Goal: Task Accomplishment & Management: Manage account settings

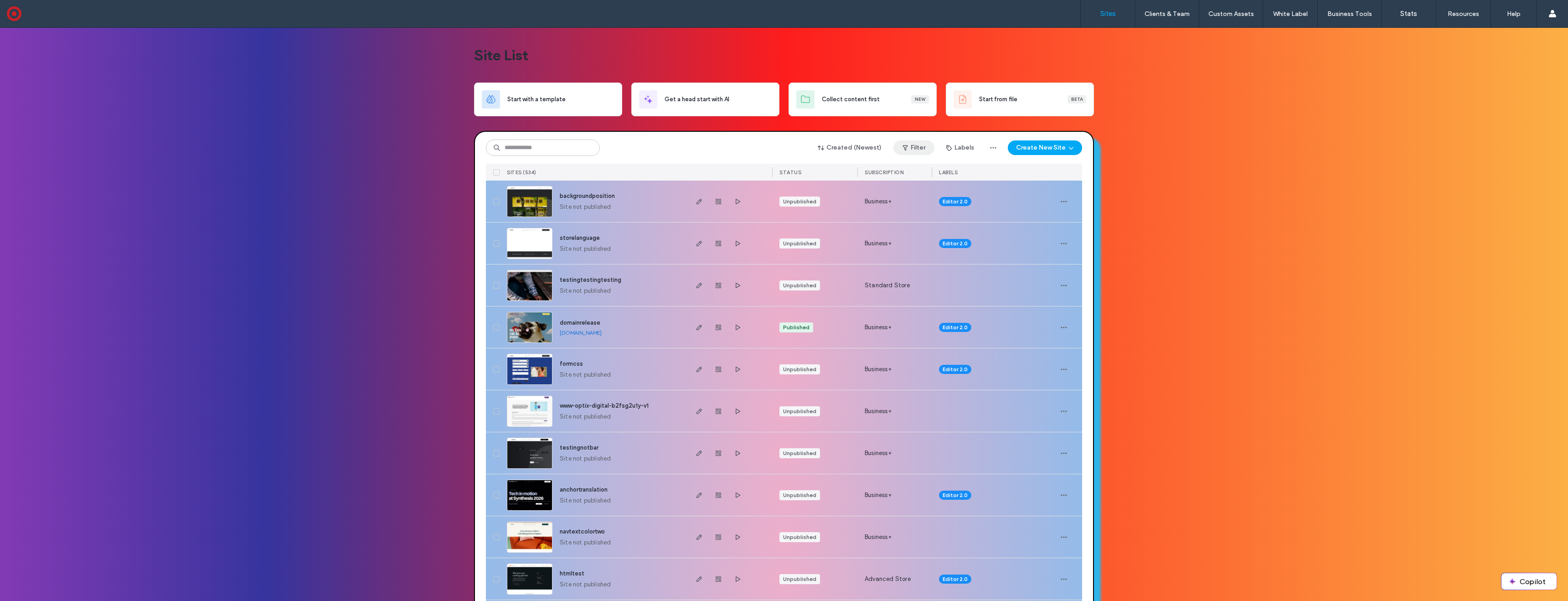
click at [908, 147] on button "Filter" at bounding box center [914, 148] width 41 height 15
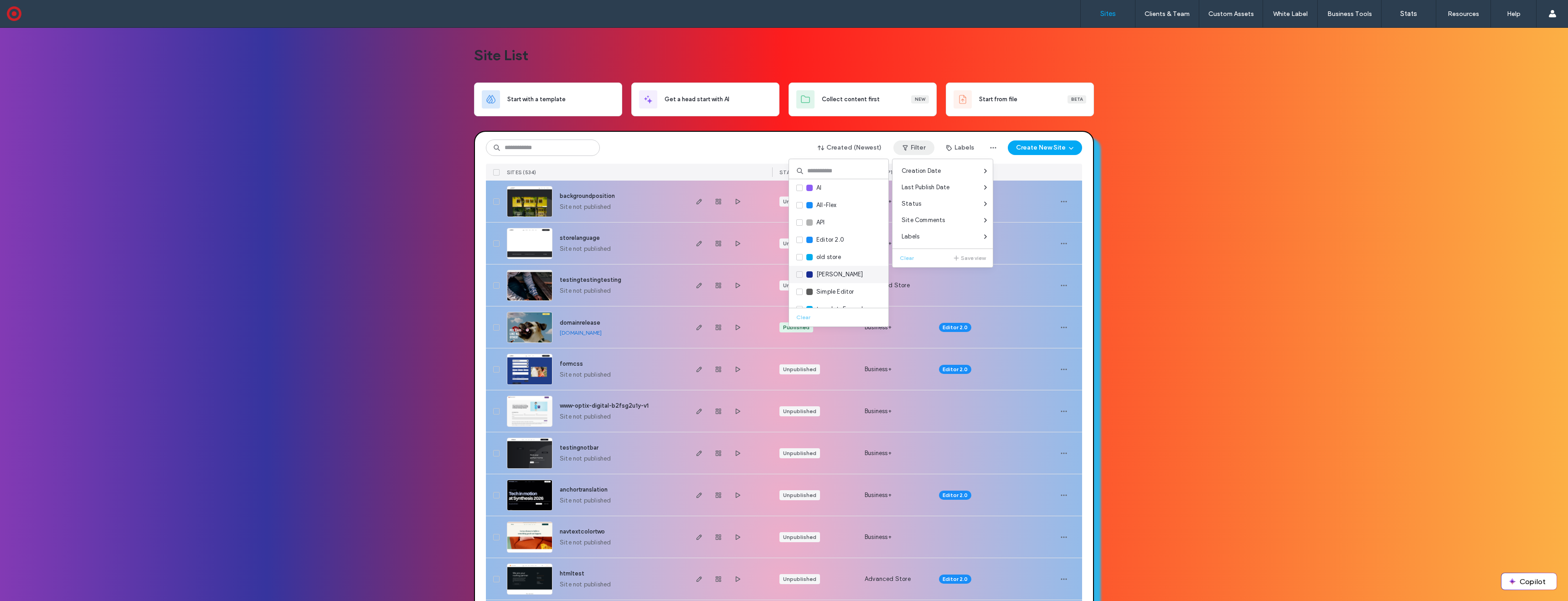
click at [801, 273] on icon at bounding box center [799, 275] width 4 height 2
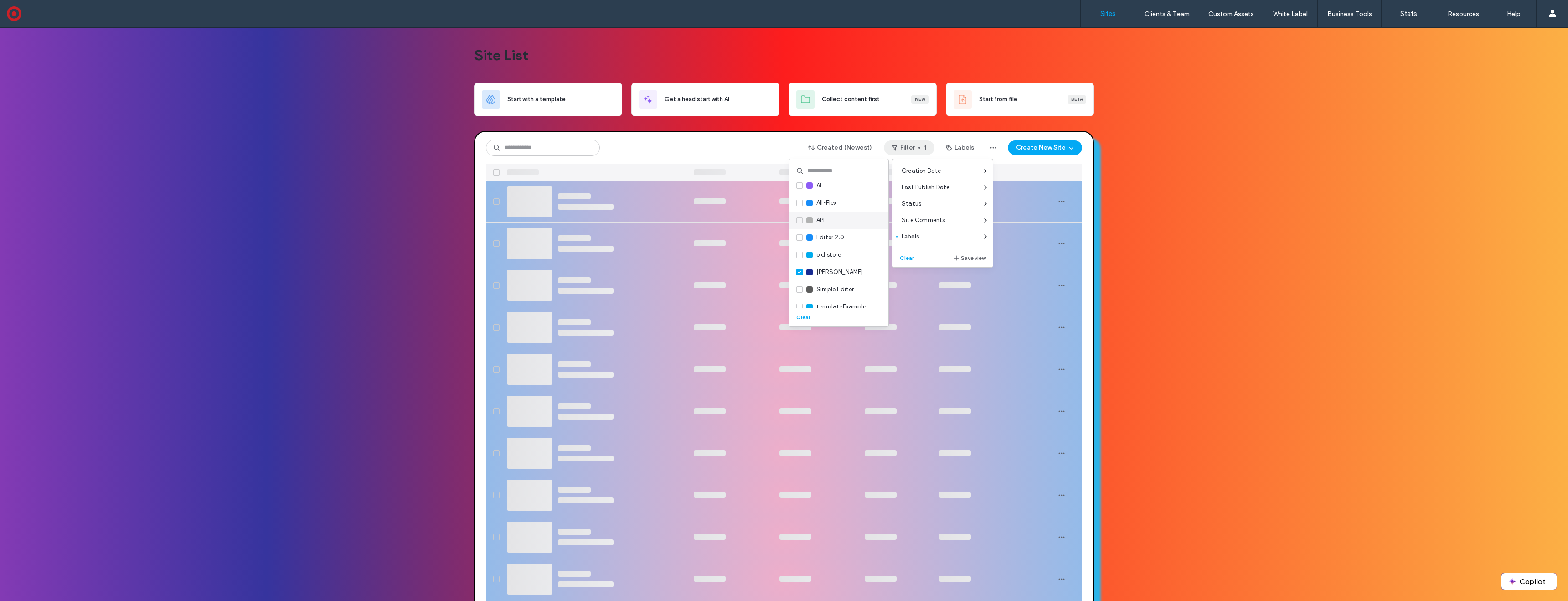
scroll to position [4, 0]
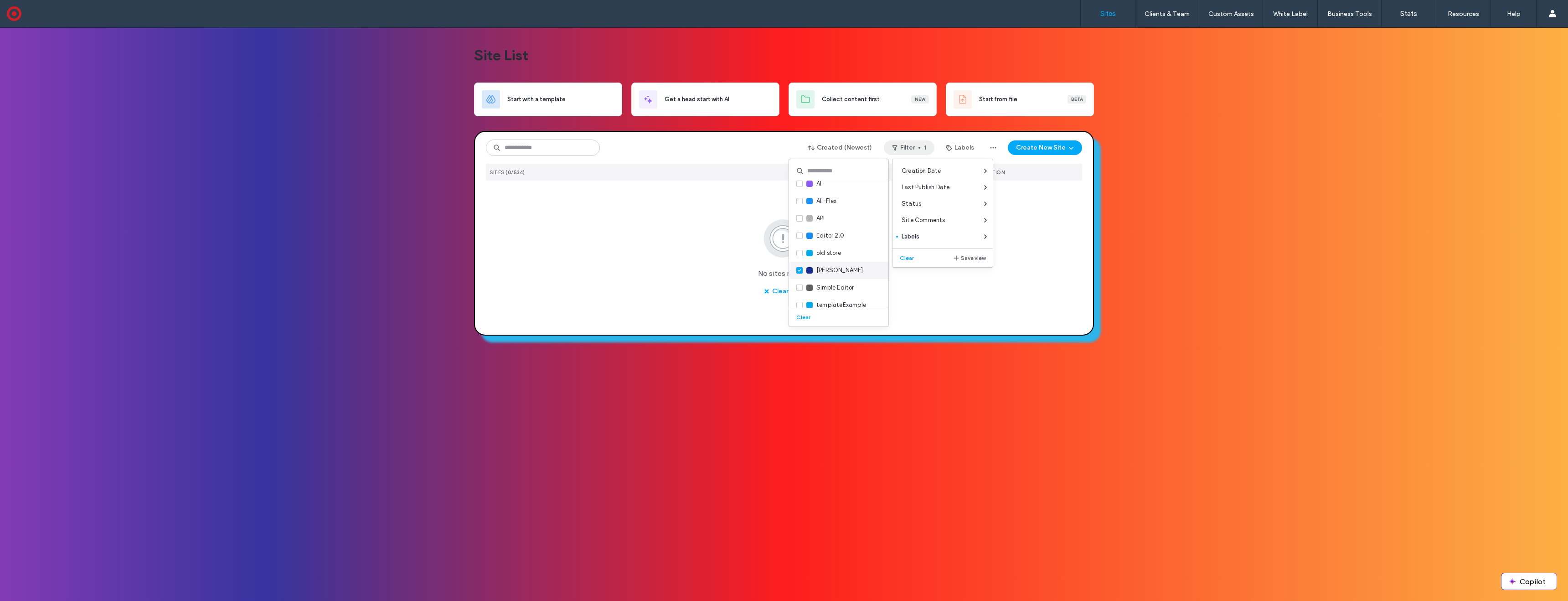
click at [797, 270] on span at bounding box center [799, 270] width 6 height 6
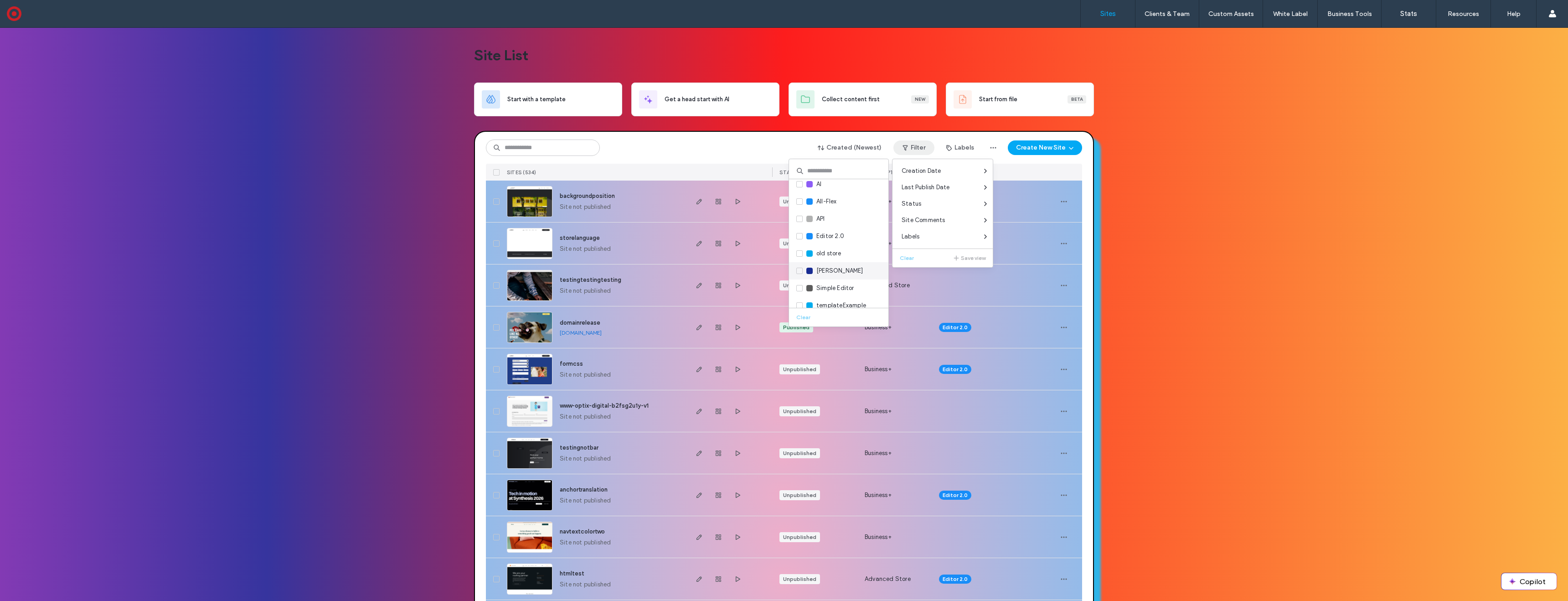
scroll to position [31, 0]
click at [796, 295] on div "test" at bounding box center [838, 295] width 99 height 17
click at [799, 295] on icon at bounding box center [799, 295] width 3 height 2
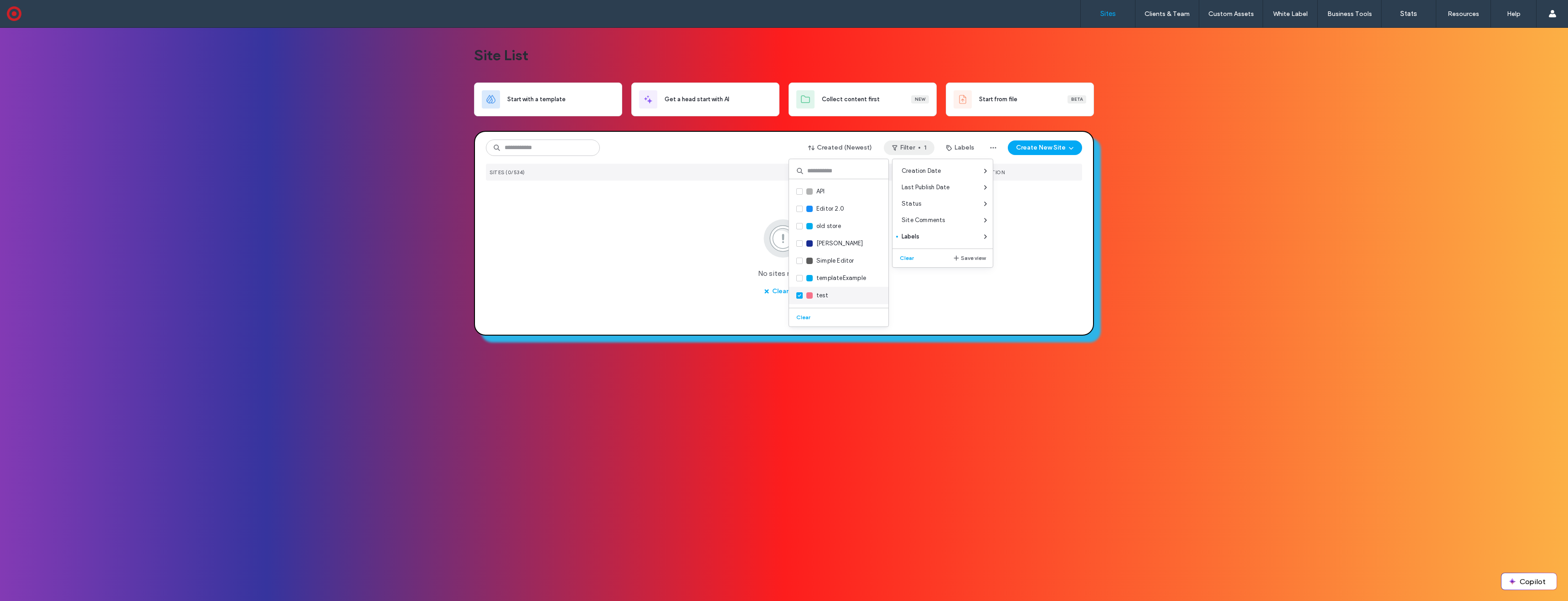
click at [797, 293] on span at bounding box center [799, 295] width 6 height 6
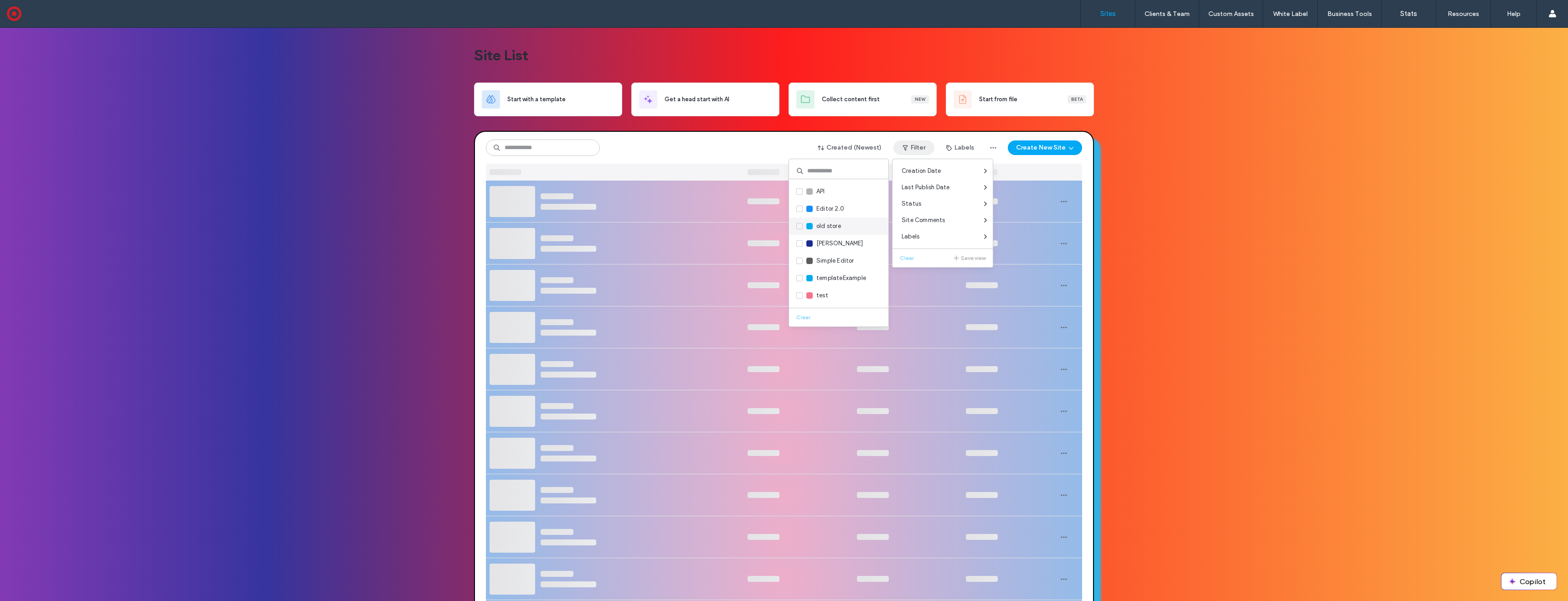
click at [800, 225] on icon at bounding box center [799, 226] width 4 height 2
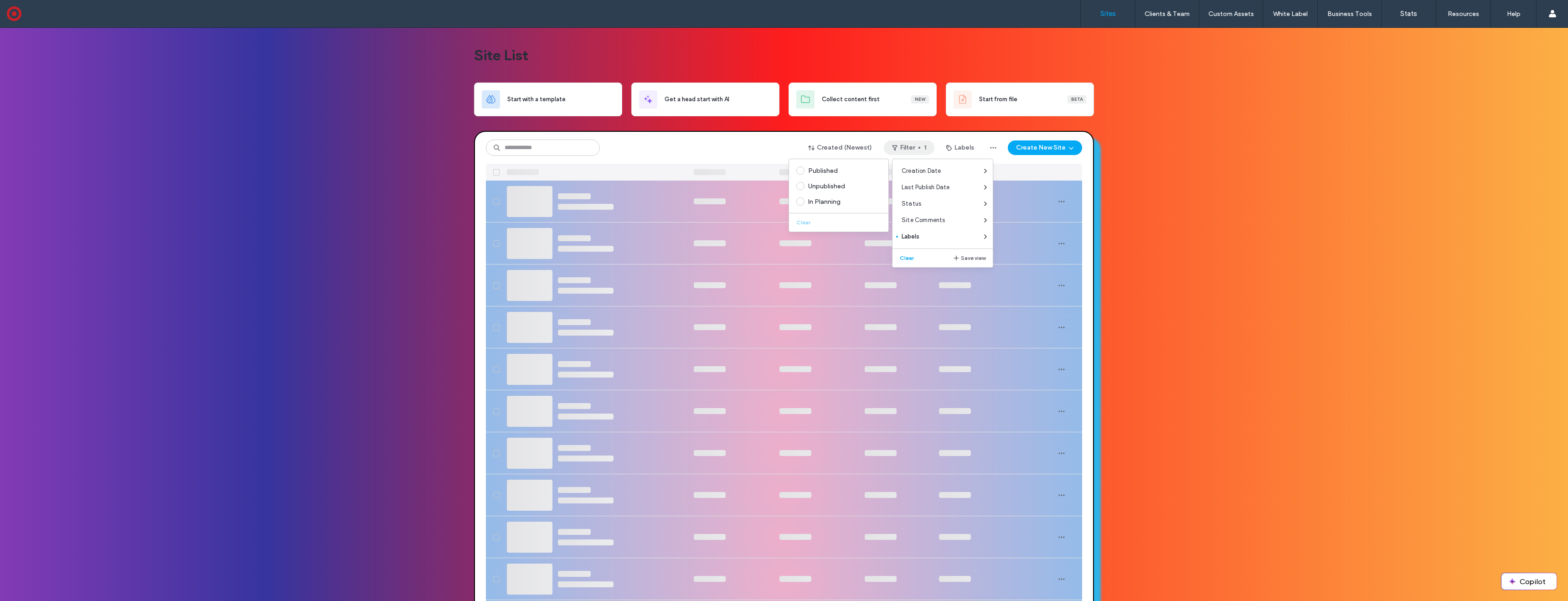
click at [654, 147] on div "Created (Newest) Filter 1 Labels Create New Site" at bounding box center [783, 147] width 596 height 17
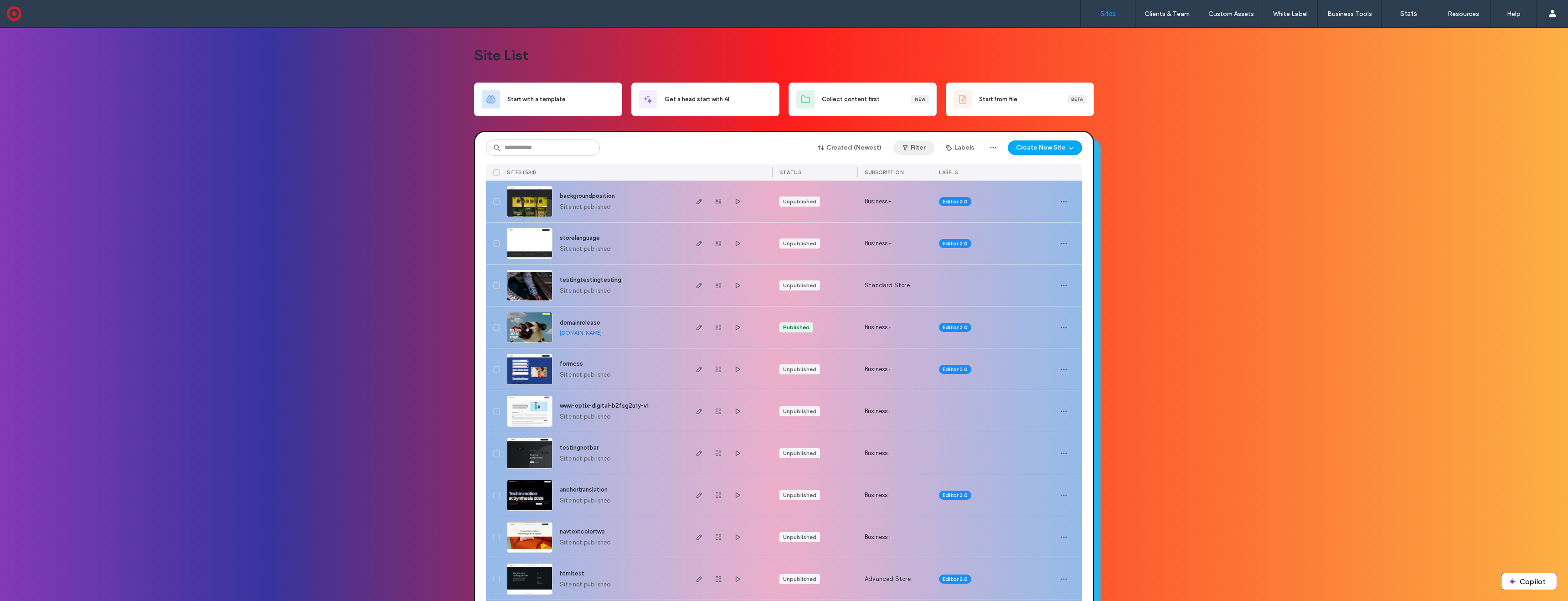
click at [920, 148] on button "Filter" at bounding box center [914, 148] width 41 height 15
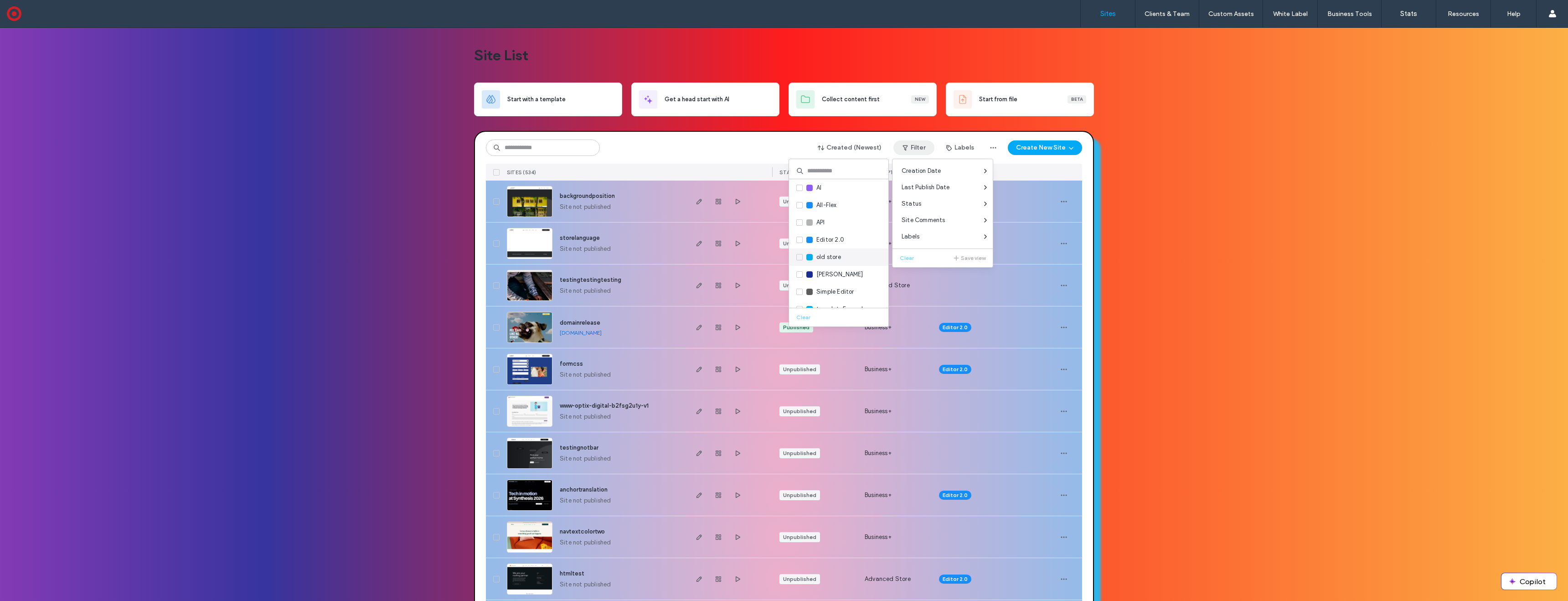
click at [823, 253] on span "old store" at bounding box center [828, 257] width 24 height 9
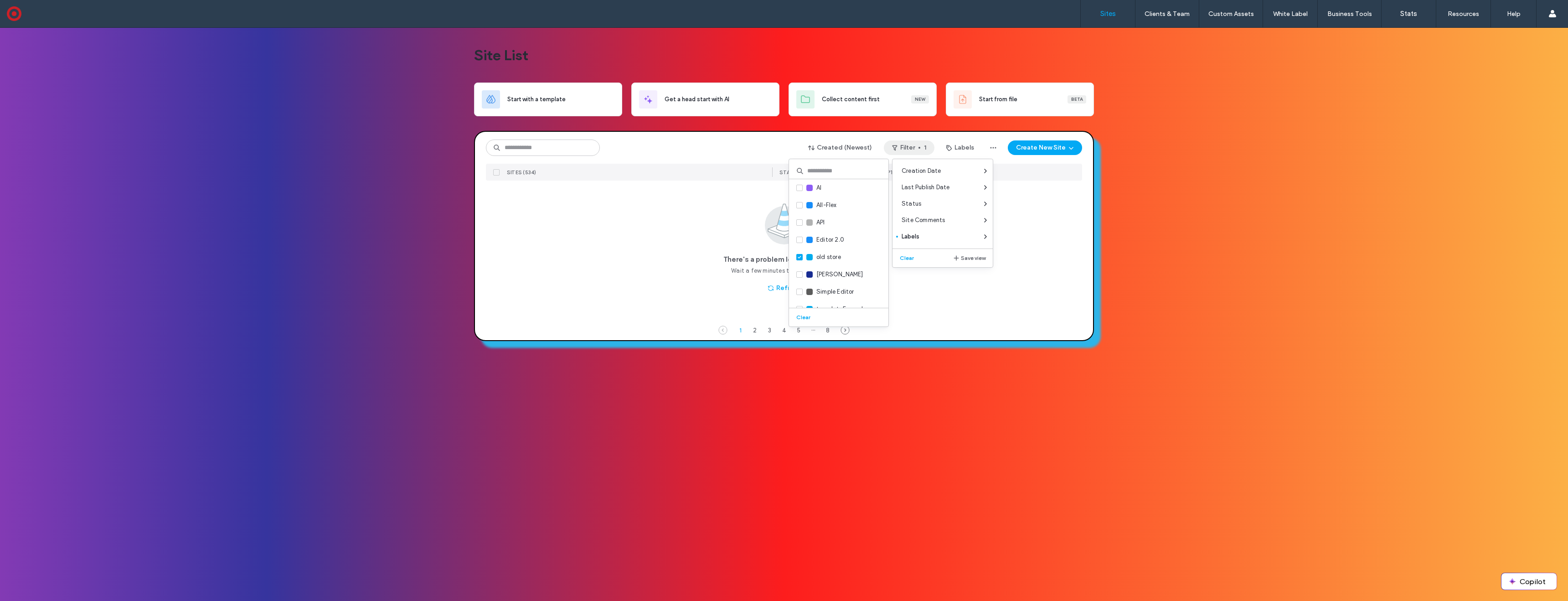
click at [660, 260] on div "There's a problem loading this page Wait a few minutes then try to refresh Refr…" at bounding box center [783, 250] width 596 height 138
click at [785, 284] on button "Refresh" at bounding box center [784, 288] width 49 height 15
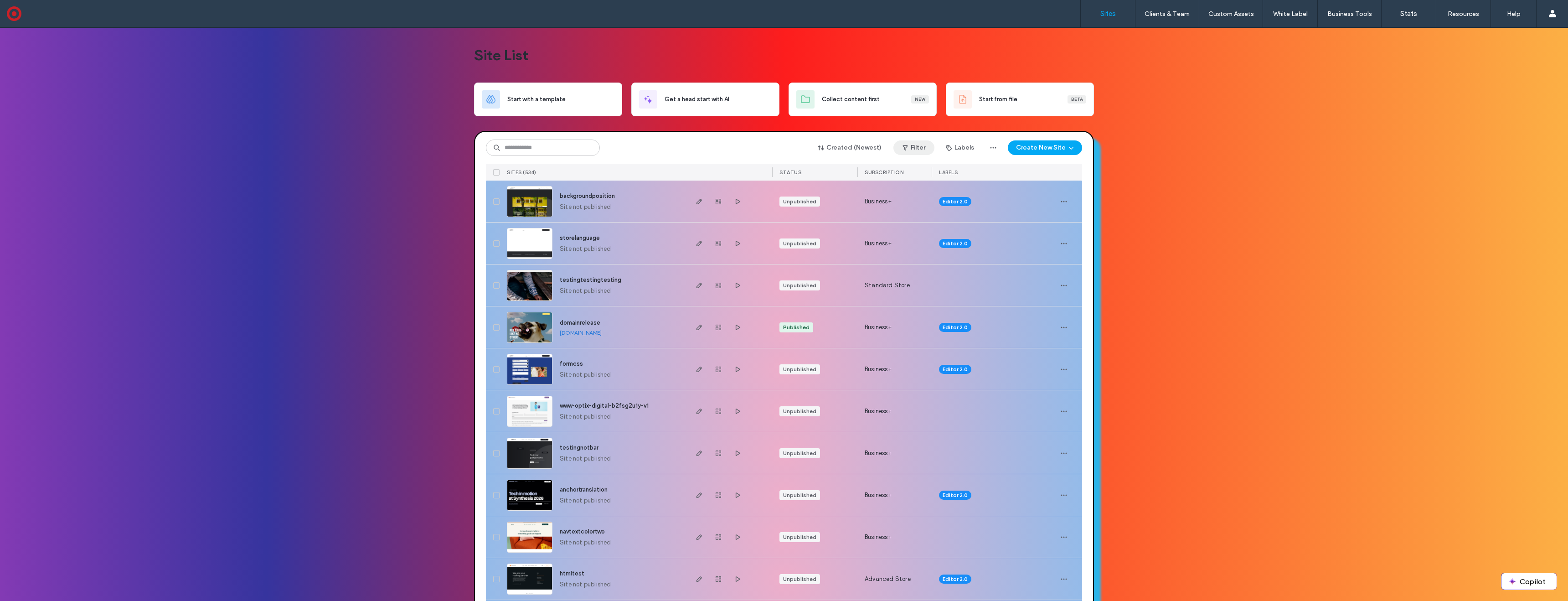
click at [923, 147] on button "Filter" at bounding box center [914, 148] width 41 height 15
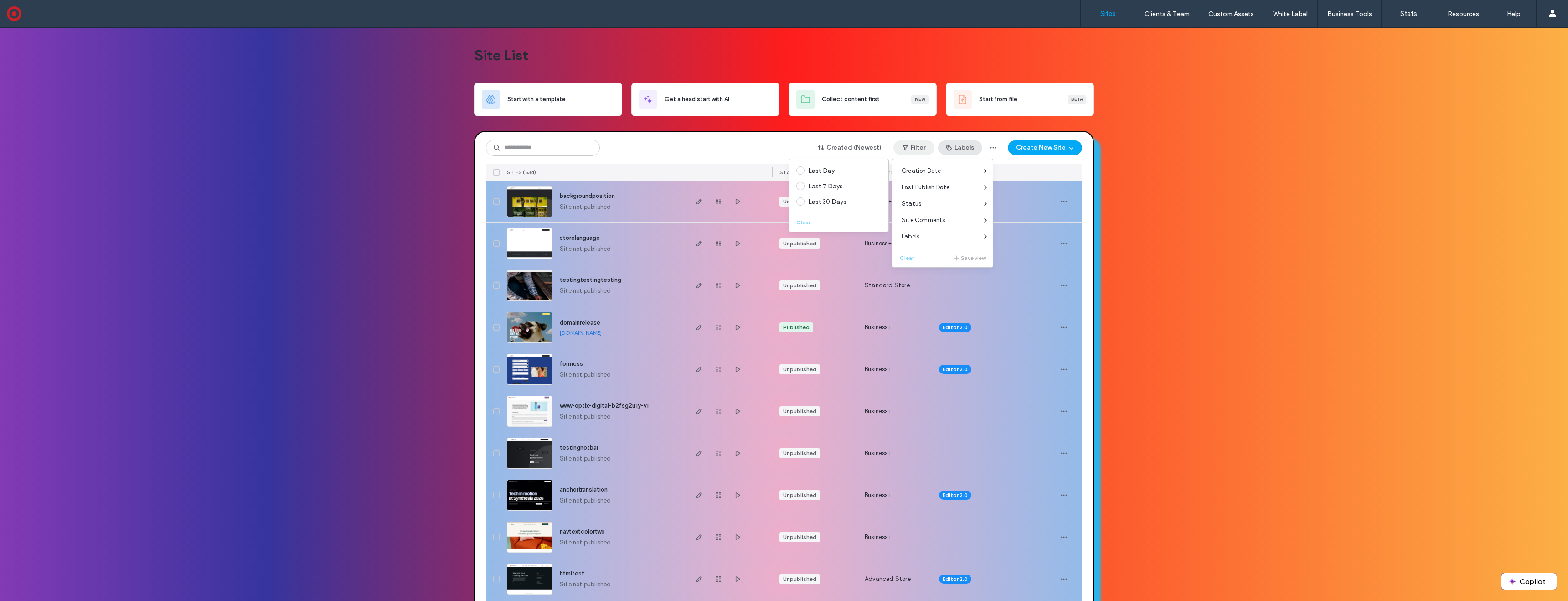
click at [967, 147] on button "Labels" at bounding box center [960, 148] width 44 height 15
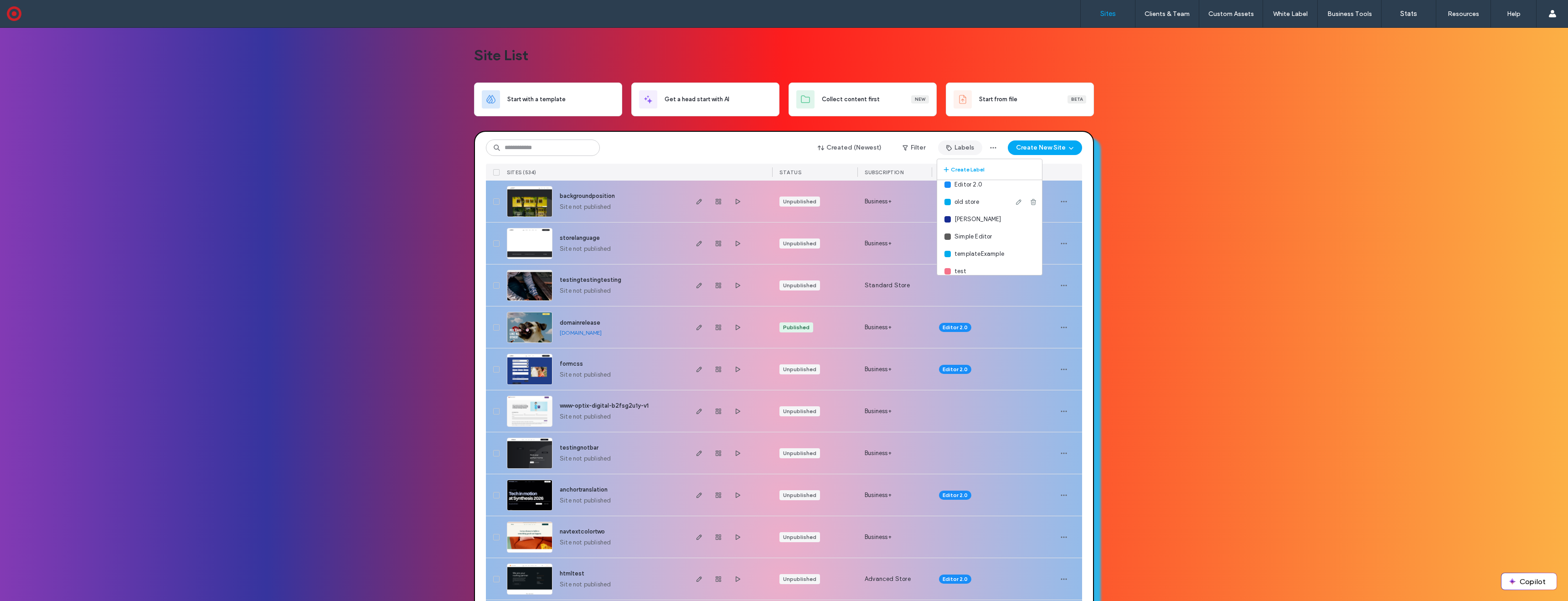
scroll to position [68, 0]
click at [964, 170] on button "Create Label" at bounding box center [990, 169] width 105 height 21
type input "*"
type input "**********"
click at [1026, 222] on button "Save" at bounding box center [1029, 223] width 26 height 11
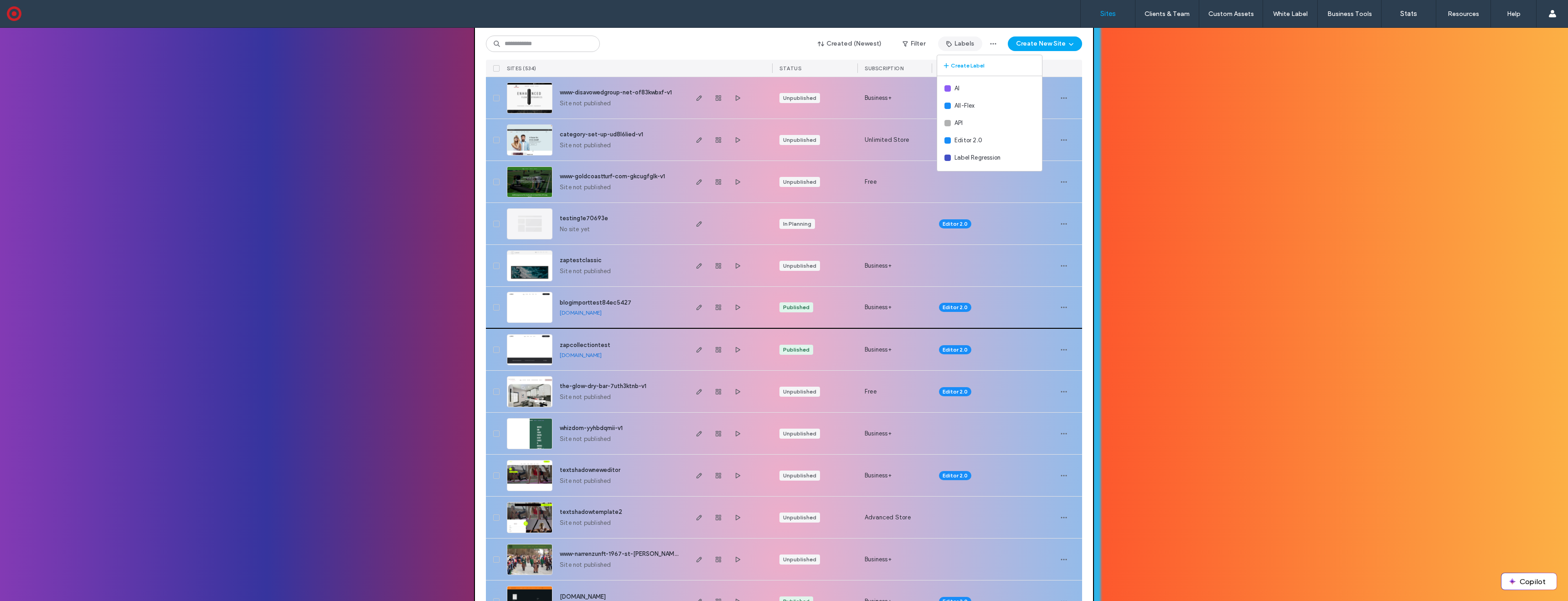
scroll to position [949, 0]
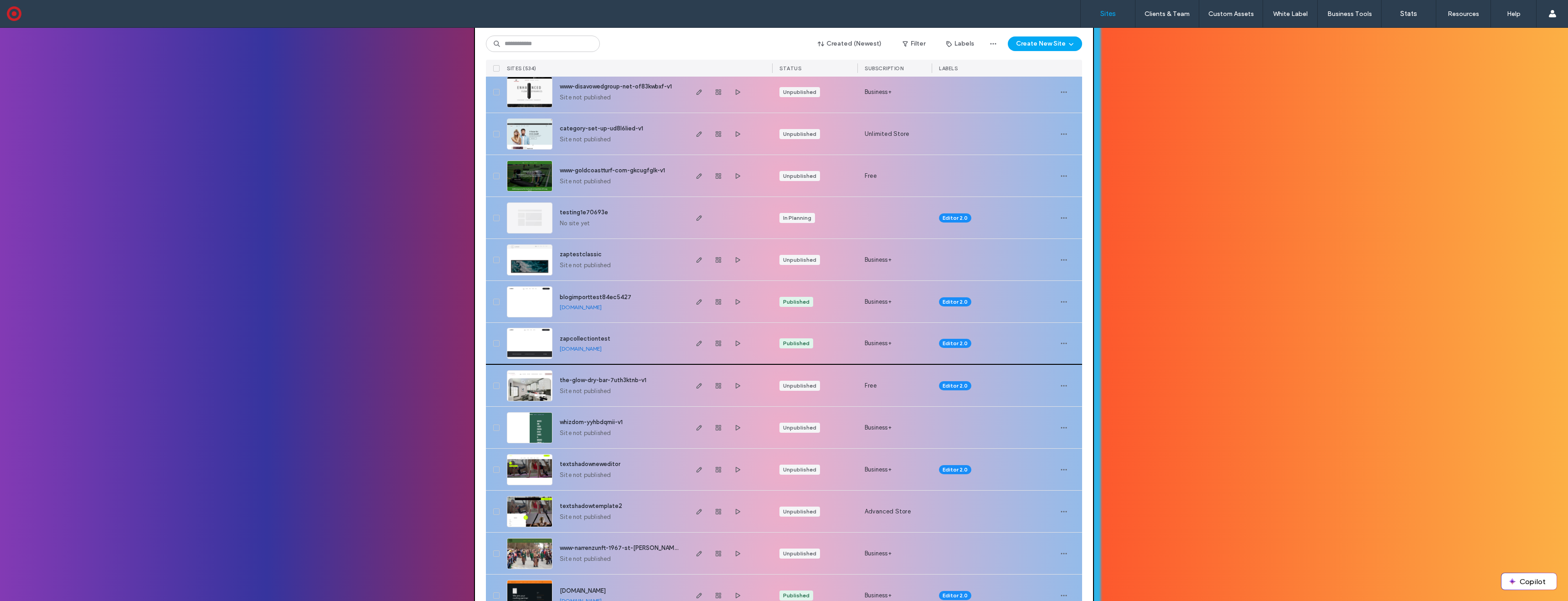
click at [495, 342] on span at bounding box center [496, 343] width 6 height 6
click at [1065, 345] on span "button" at bounding box center [1064, 343] width 15 height 15
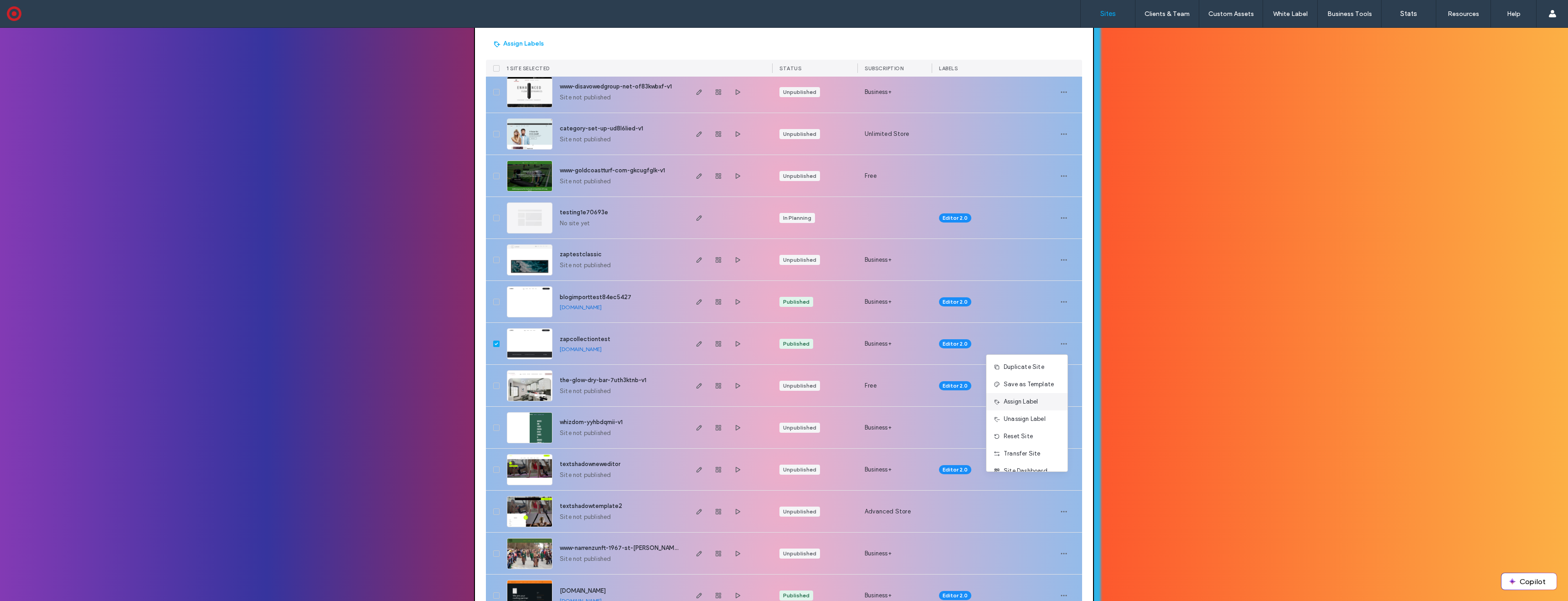
click at [1029, 399] on span "Assign Label" at bounding box center [1021, 401] width 34 height 9
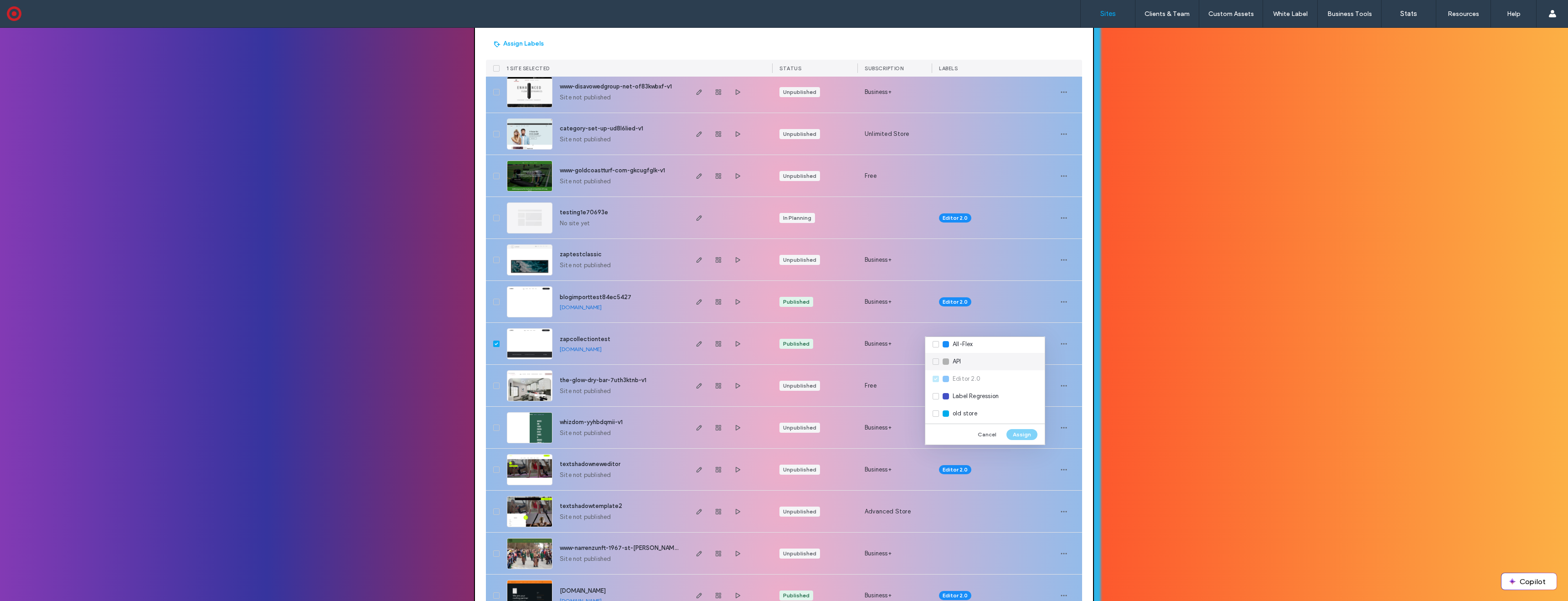
scroll to position [23, 0]
click at [935, 395] on div "Label Regression" at bounding box center [985, 396] width 119 height 17
drag, startPoint x: 1023, startPoint y: 432, endPoint x: 1035, endPoint y: 393, distance: 40.8
click at [1023, 432] on button "Assign" at bounding box center [1021, 435] width 31 height 11
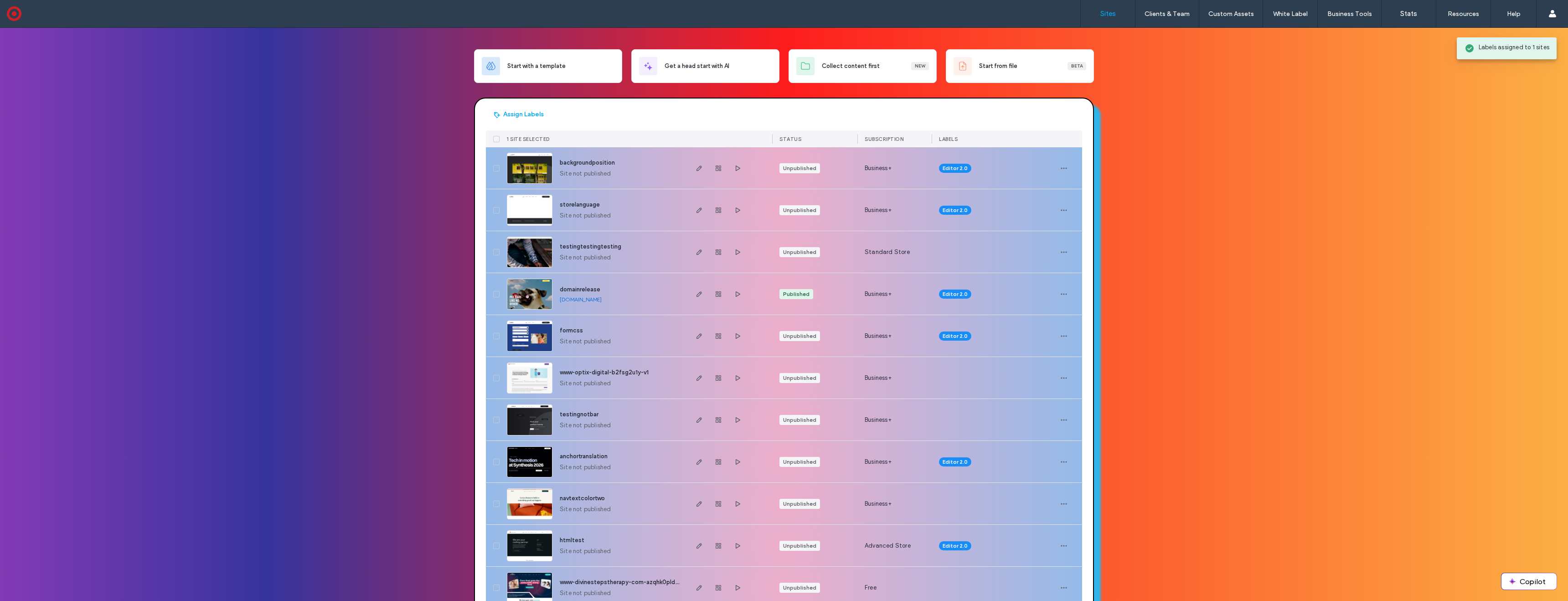
scroll to position [0, 0]
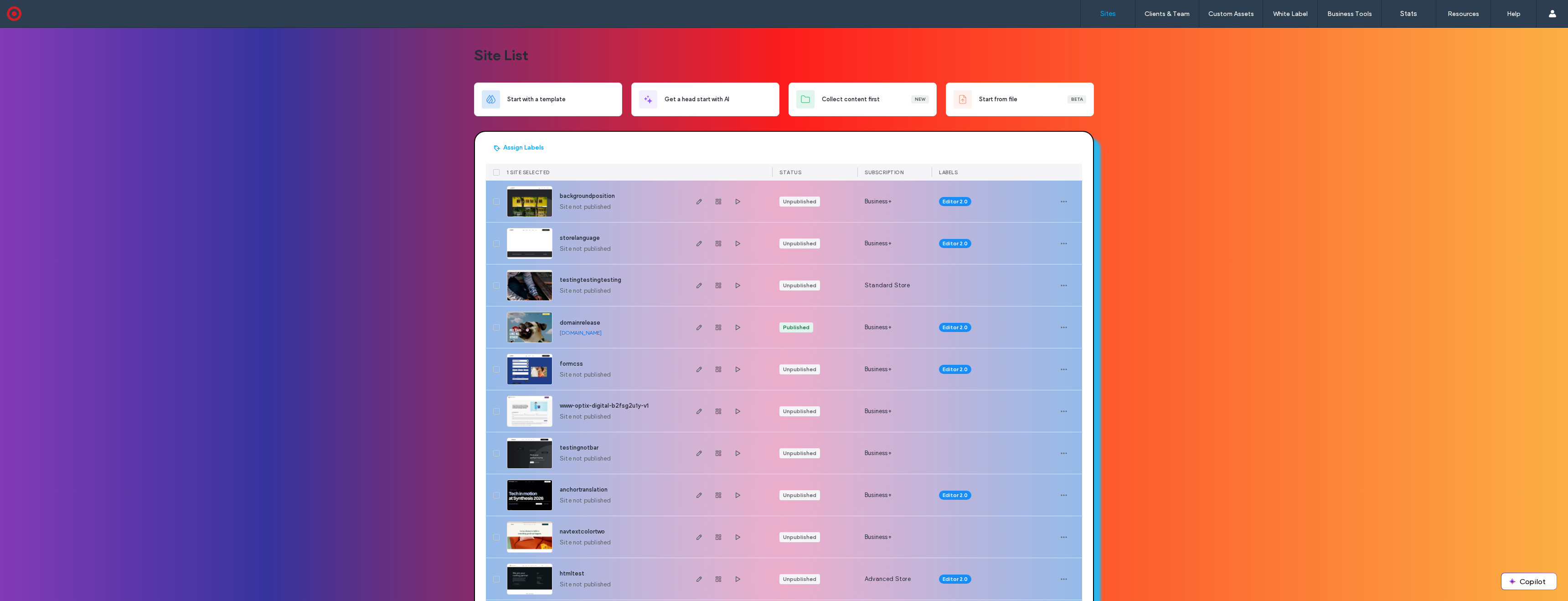
click at [1112, 5] on link "Sites" at bounding box center [1107, 13] width 54 height 27
click at [1105, 13] on label "Sites" at bounding box center [1108, 13] width 15 height 8
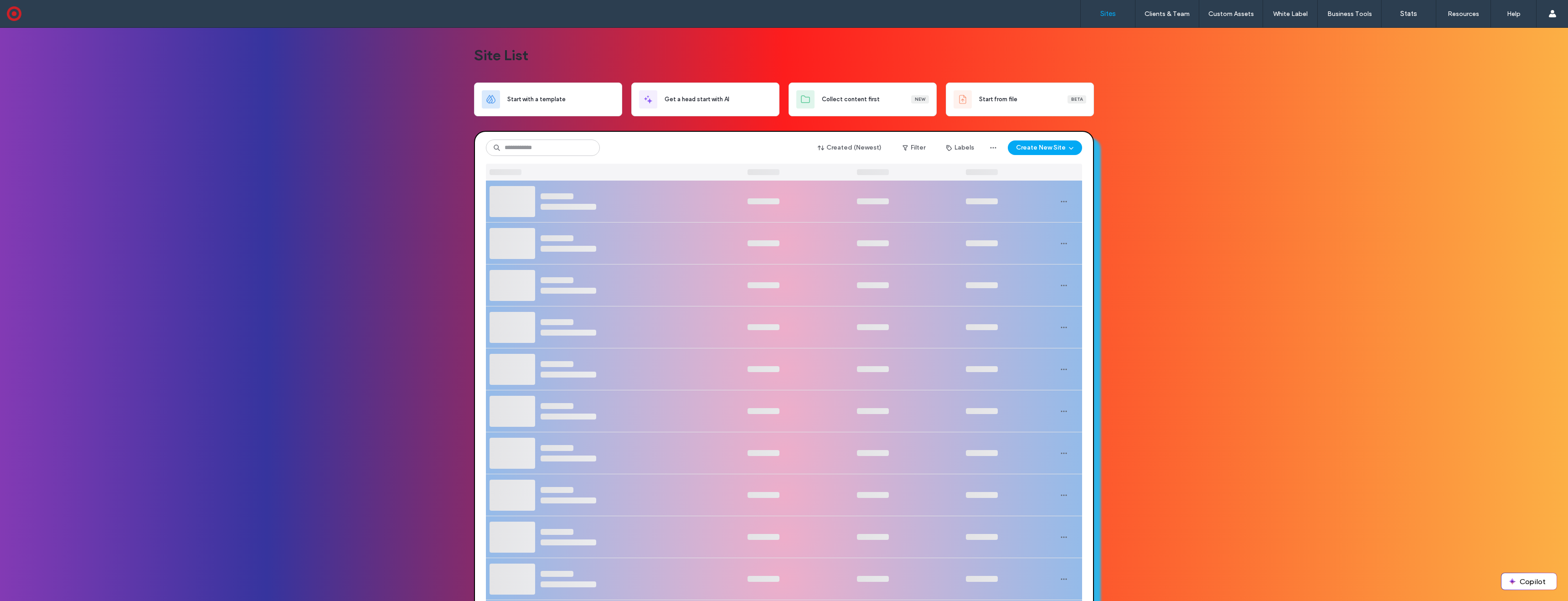
click at [908, 146] on span "button" at bounding box center [906, 147] width 9 height 13
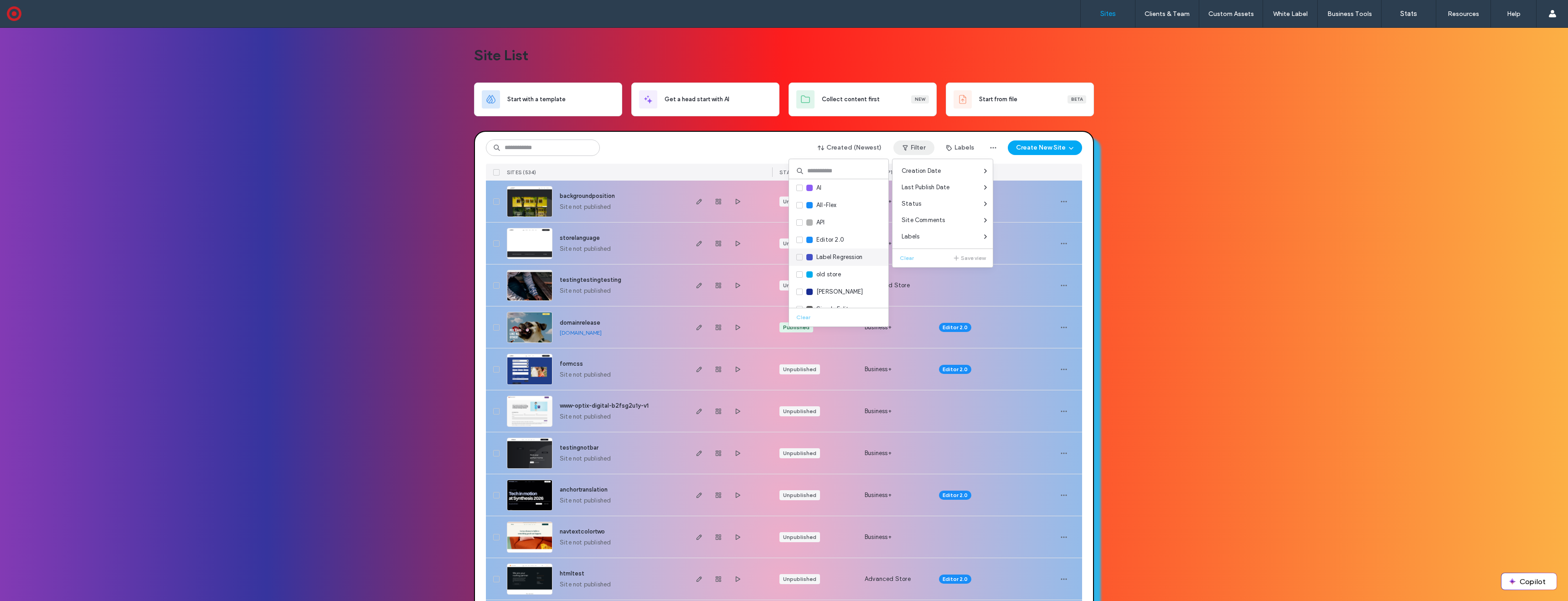
click at [800, 256] on icon at bounding box center [799, 257] width 3 height 2
